Goal: Find specific page/section: Find specific page/section

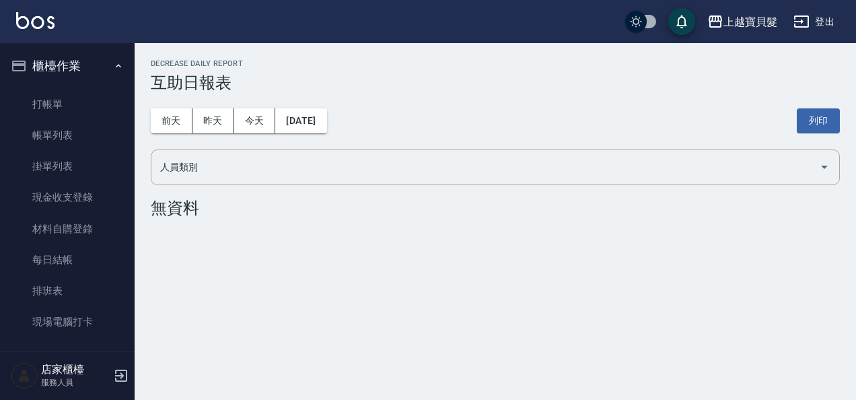
scroll to position [406, 0]
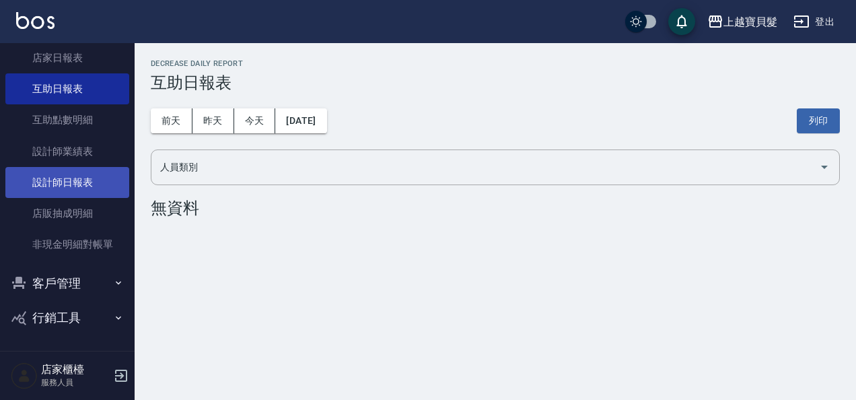
click at [74, 170] on link "設計師日報表" at bounding box center [67, 182] width 124 height 31
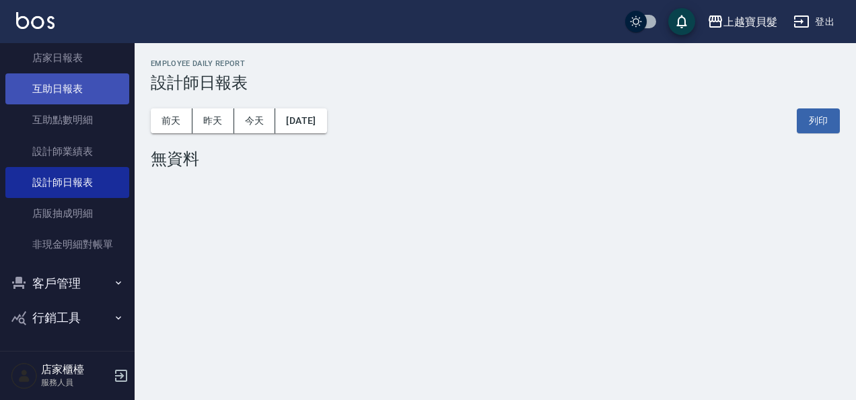
scroll to position [272, 0]
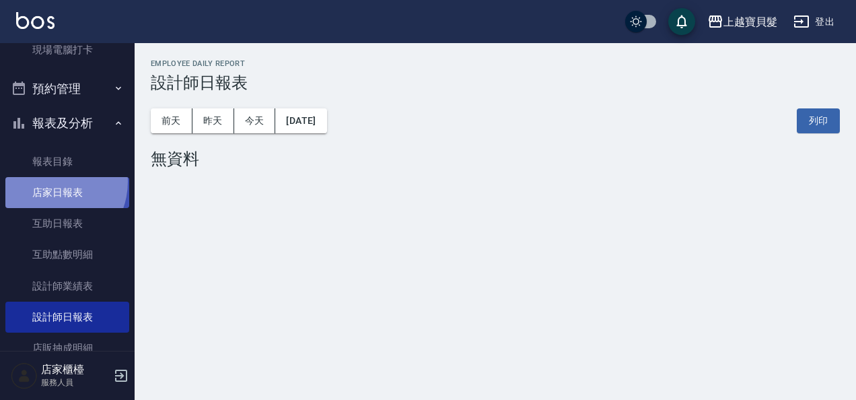
click at [49, 182] on link "店家日報表" at bounding box center [67, 192] width 124 height 31
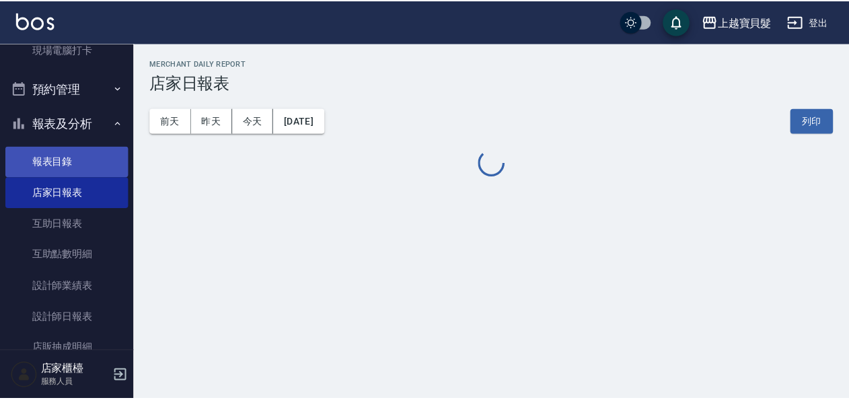
scroll to position [406, 0]
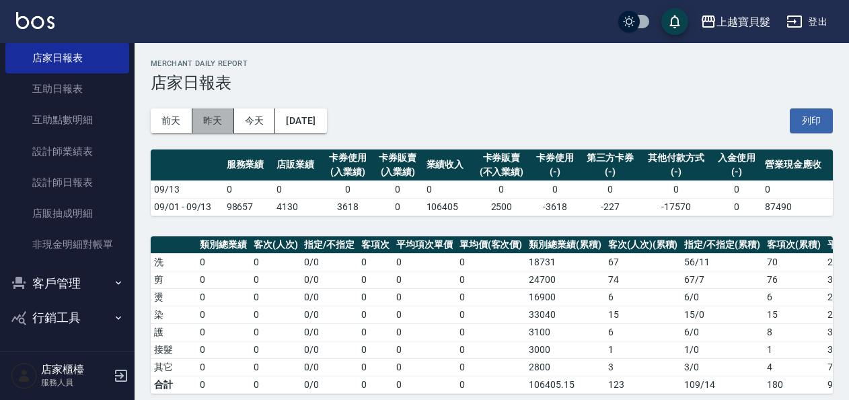
click at [211, 128] on button "昨天" at bounding box center [213, 120] width 42 height 25
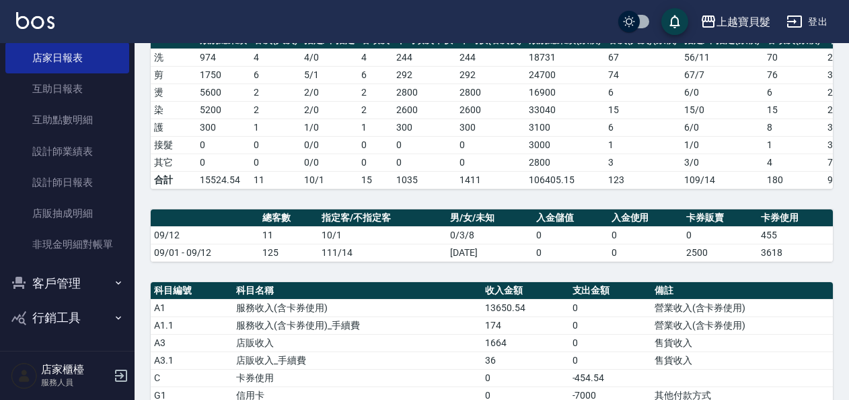
scroll to position [457, 0]
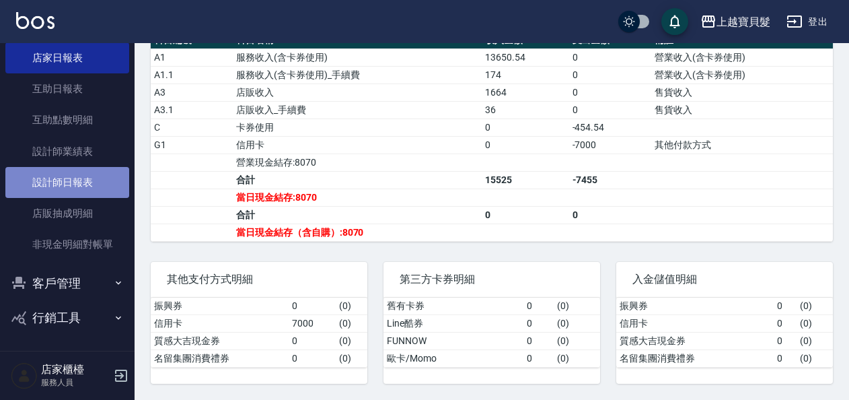
click at [71, 186] on link "設計師日報表" at bounding box center [67, 182] width 124 height 31
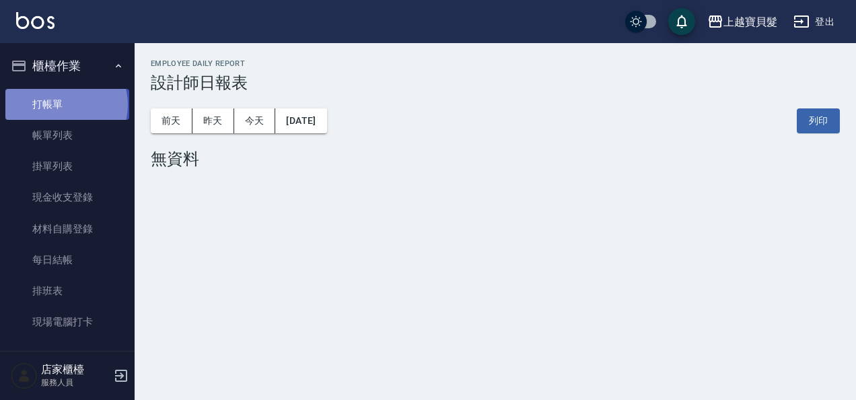
click at [65, 104] on link "打帳單" at bounding box center [67, 104] width 124 height 31
